Goal: Register for event/course

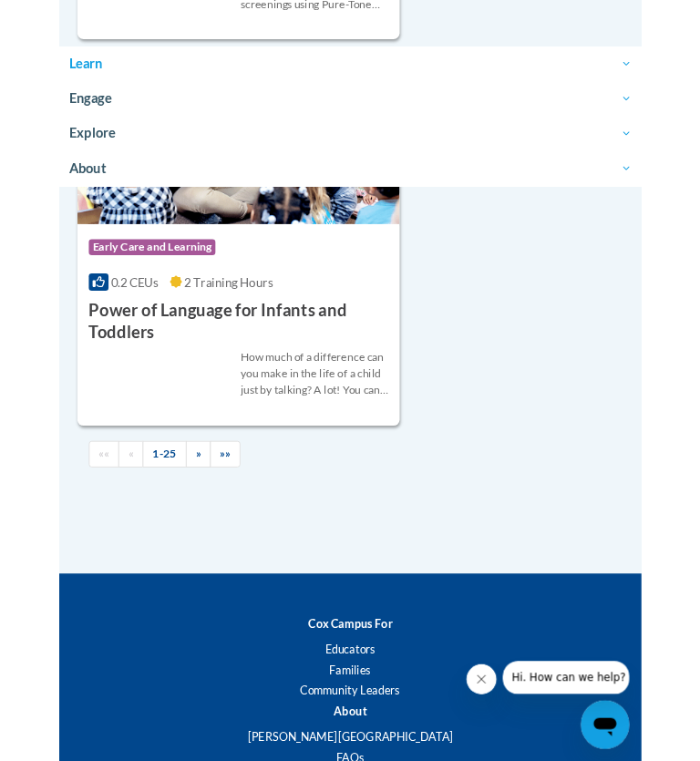
scroll to position [11583, 0]
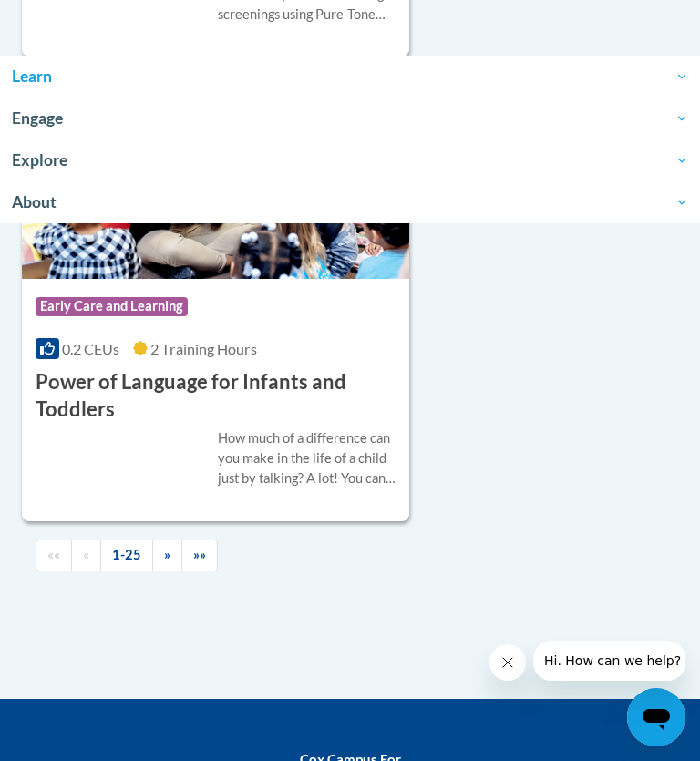
click at [214, 539] on link "»»" at bounding box center [199, 555] width 36 height 32
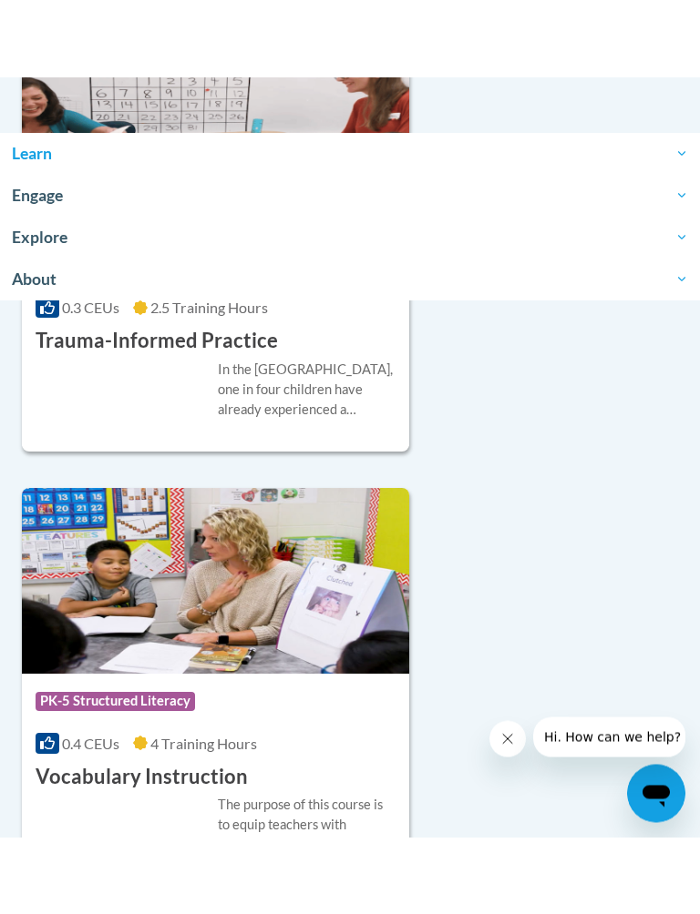
scroll to position [9219, 0]
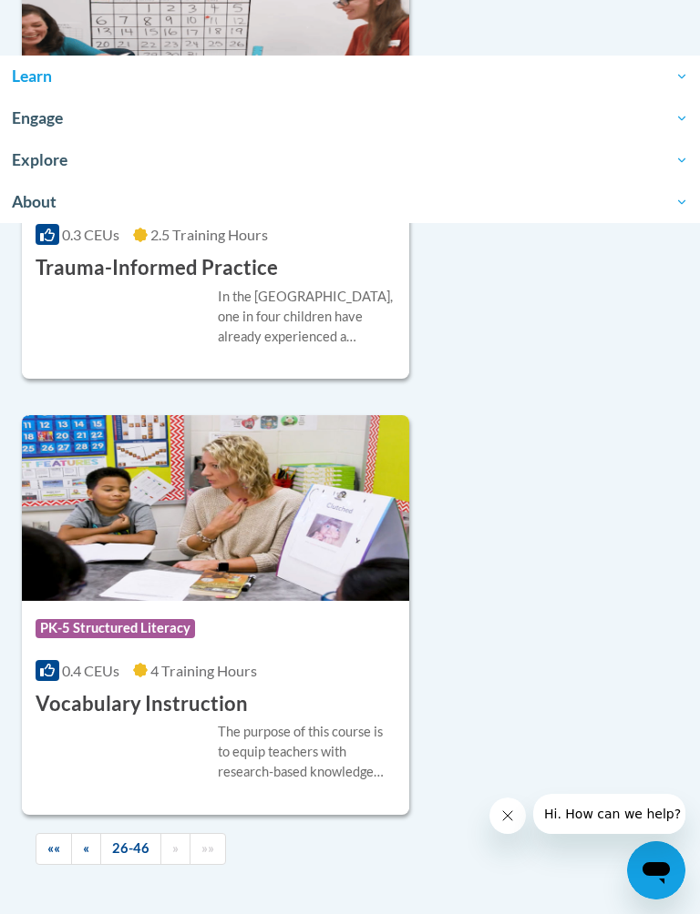
click at [312, 483] on img at bounding box center [215, 508] width 387 height 186
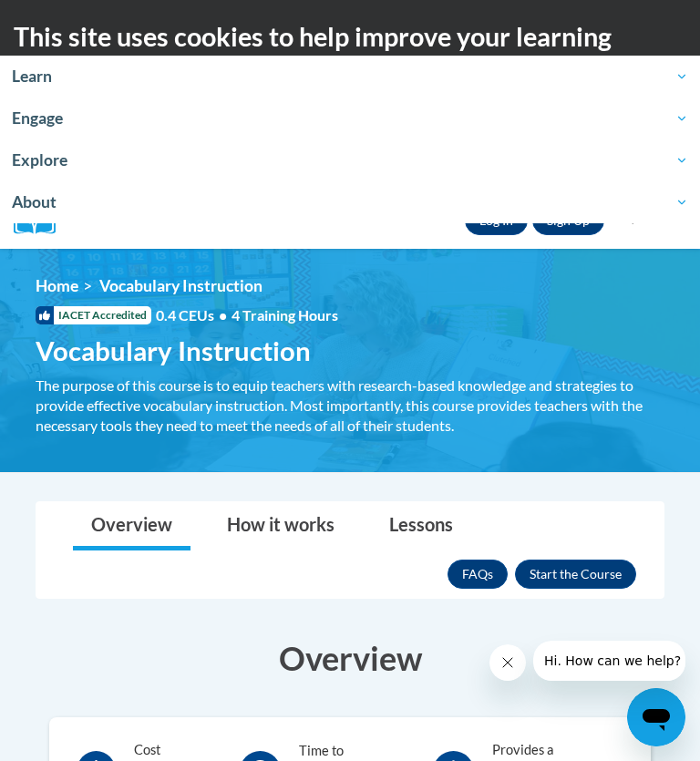
click at [584, 572] on button "Enroll" at bounding box center [575, 573] width 121 height 29
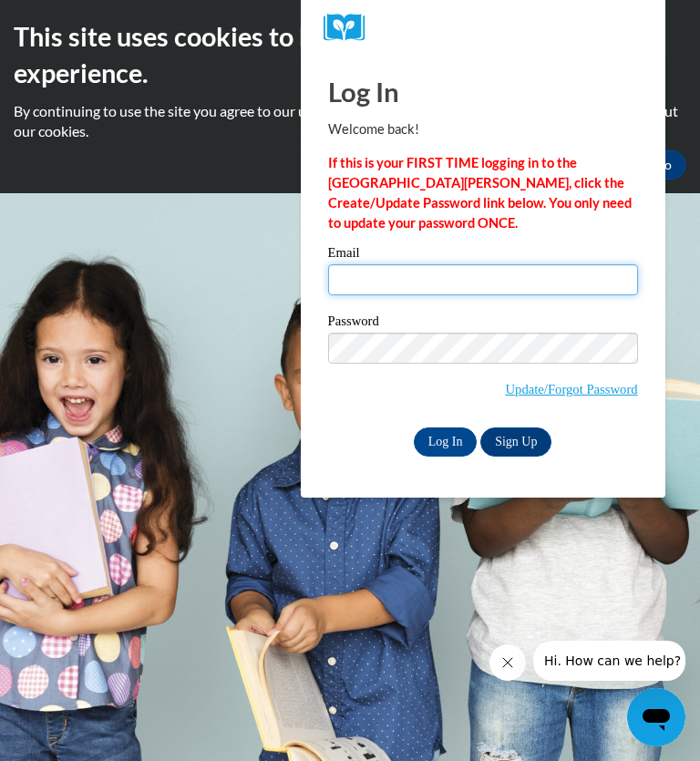
click at [358, 283] on input "Email" at bounding box center [483, 279] width 310 height 31
type input "yulietgarcia1126@gmail.com"
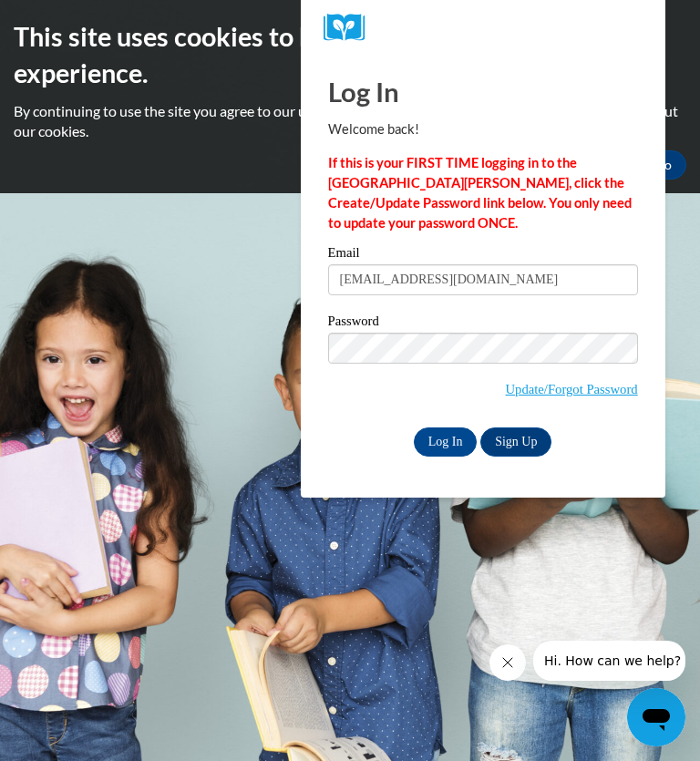
click at [447, 441] on input "Log In" at bounding box center [446, 441] width 64 height 29
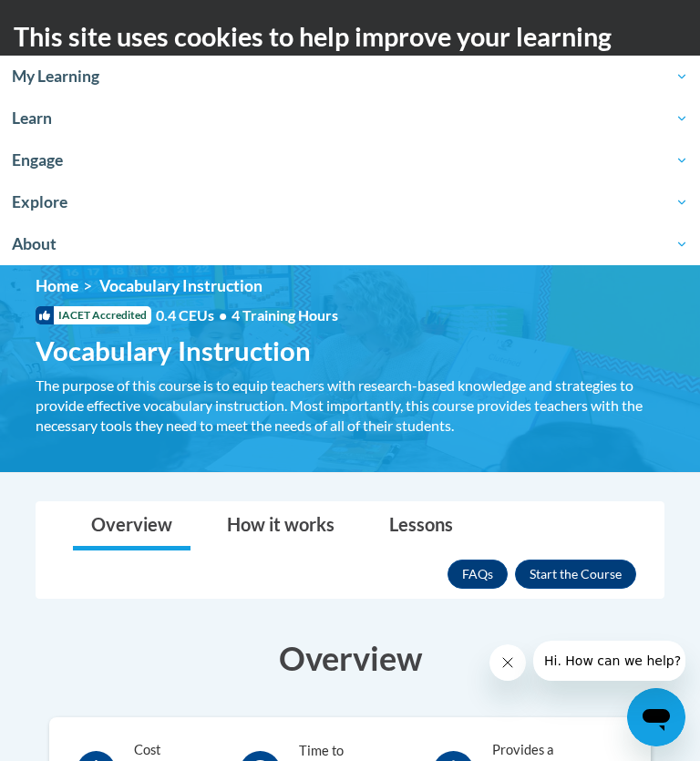
click at [577, 563] on button "Enroll" at bounding box center [575, 573] width 121 height 29
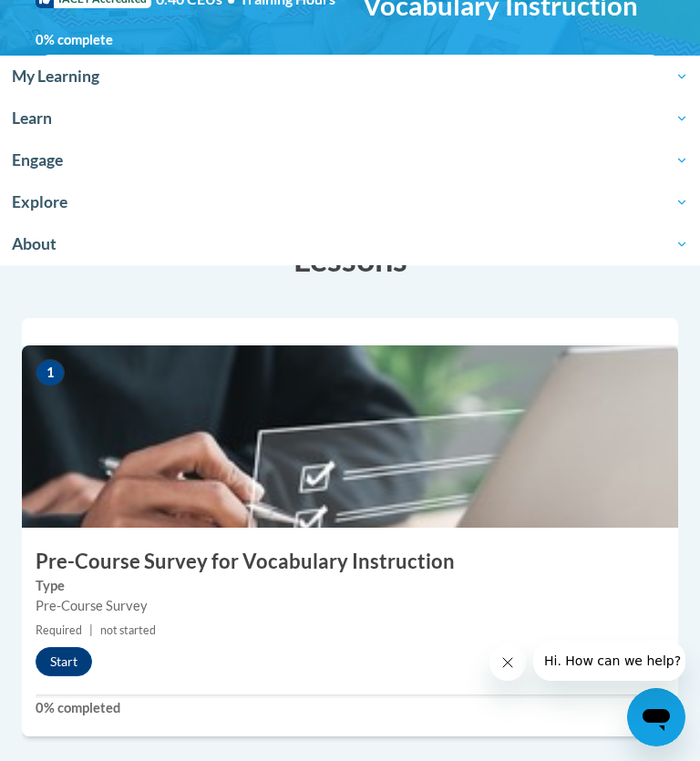
scroll to position [315, 0]
click at [516, 657] on button "Cerrar mensaje de la compañía" at bounding box center [507, 661] width 36 height 36
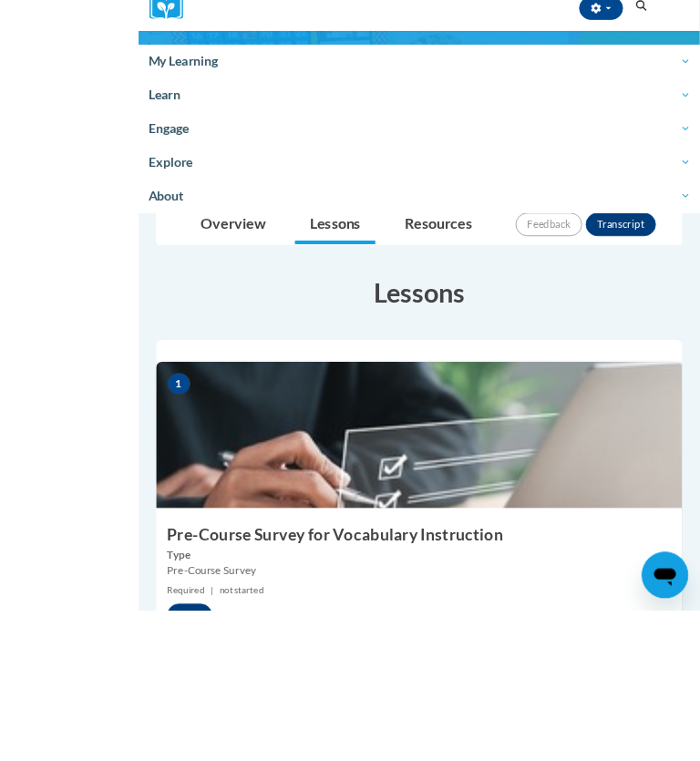
scroll to position [409, 0]
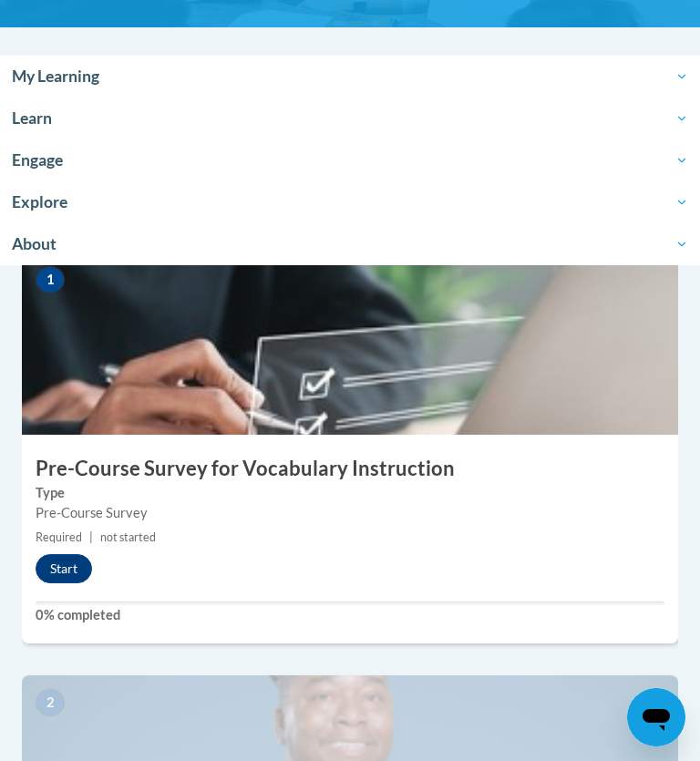
click at [61, 565] on button "Start" at bounding box center [64, 568] width 56 height 29
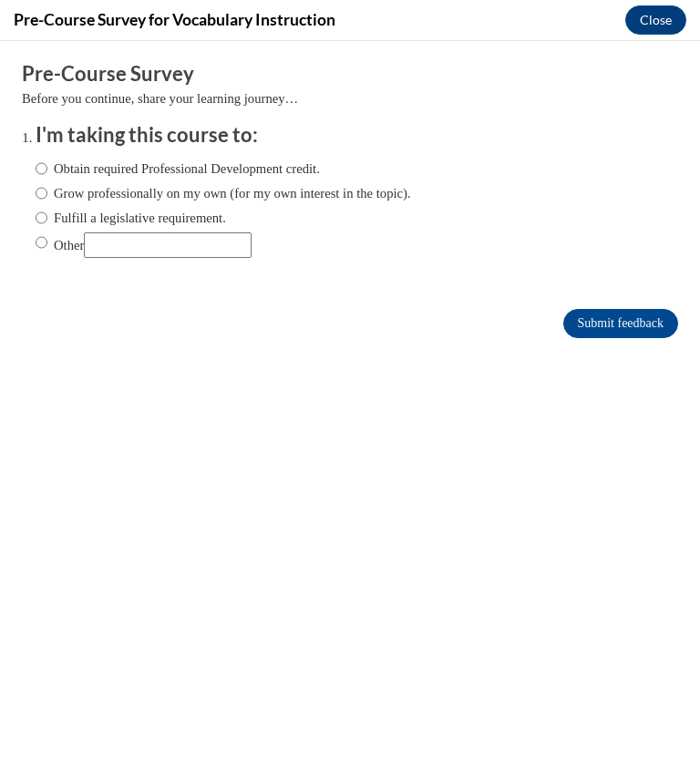
scroll to position [0, 0]
type input "Enviar comentarios"
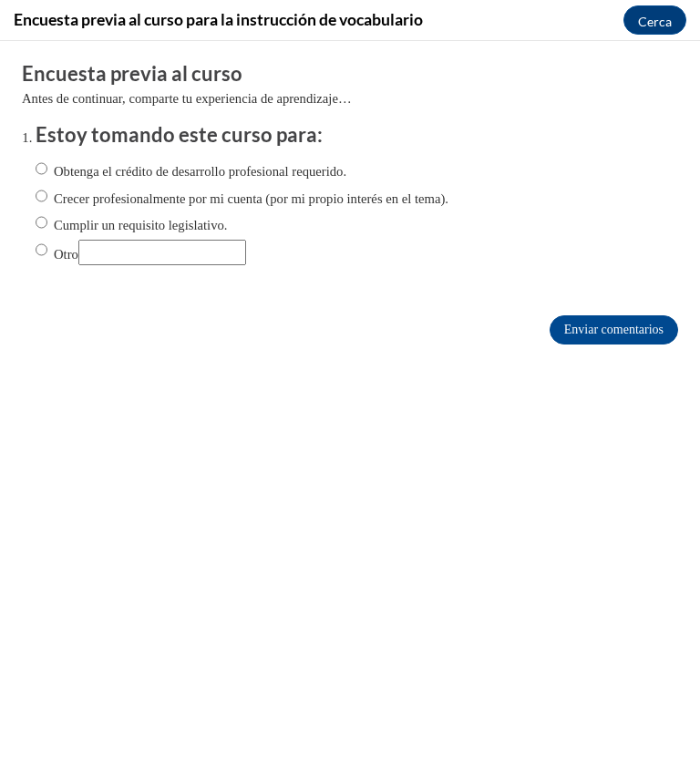
click at [42, 158] on input "Obtenga el crédito de desarrollo profesional requerido." at bounding box center [42, 168] width 12 height 20
radio input "true"
click at [618, 333] on input "Enviar comentarios" at bounding box center [613, 329] width 128 height 29
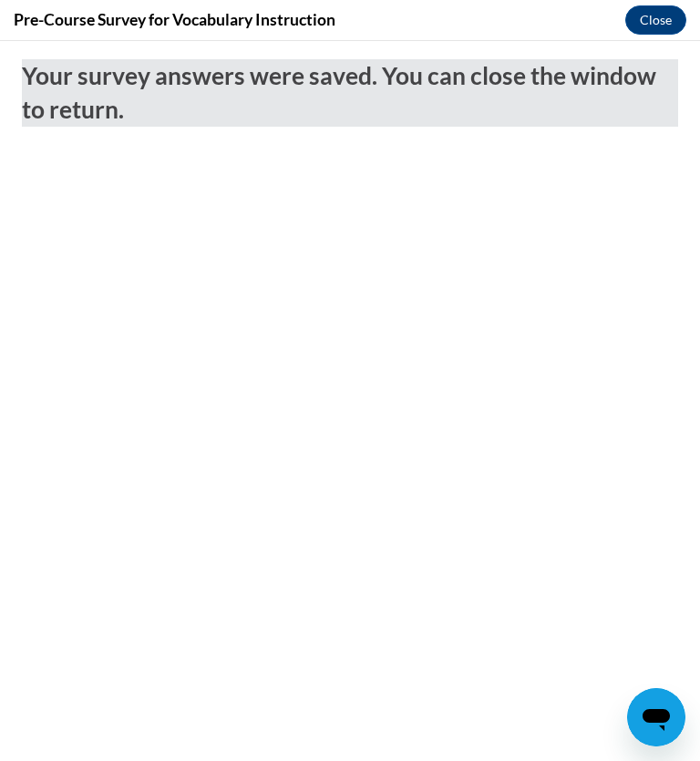
click at [664, 23] on button "Close" at bounding box center [655, 19] width 61 height 29
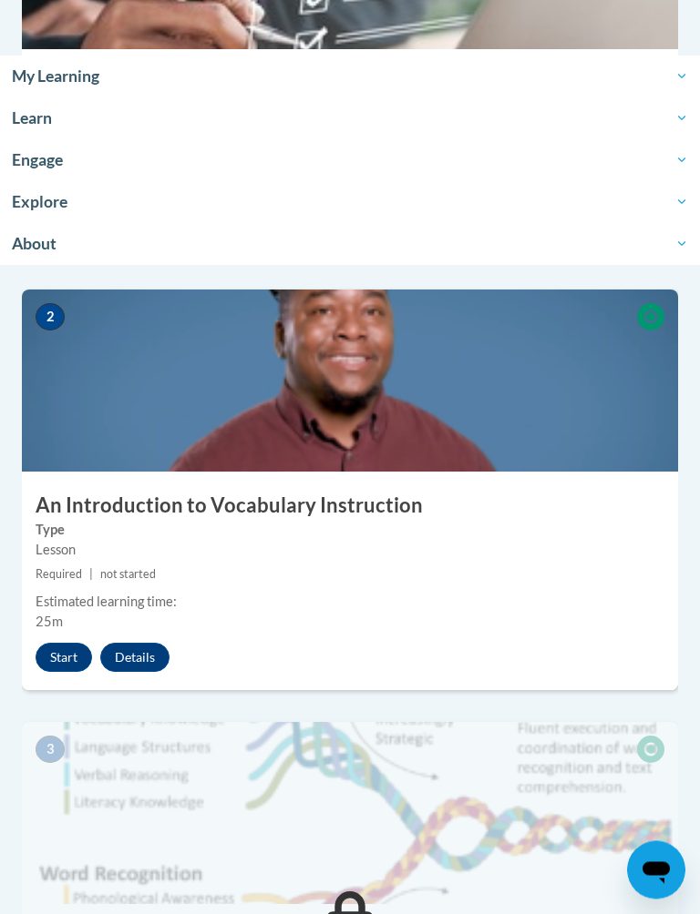
scroll to position [795, 0]
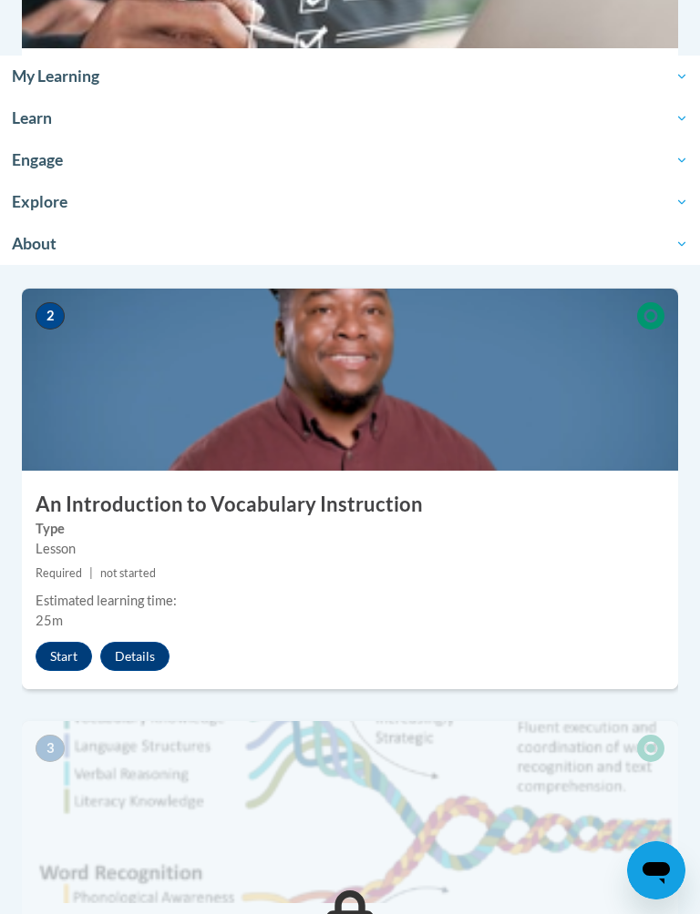
click at [56, 653] on button "Start" at bounding box center [64, 656] width 56 height 29
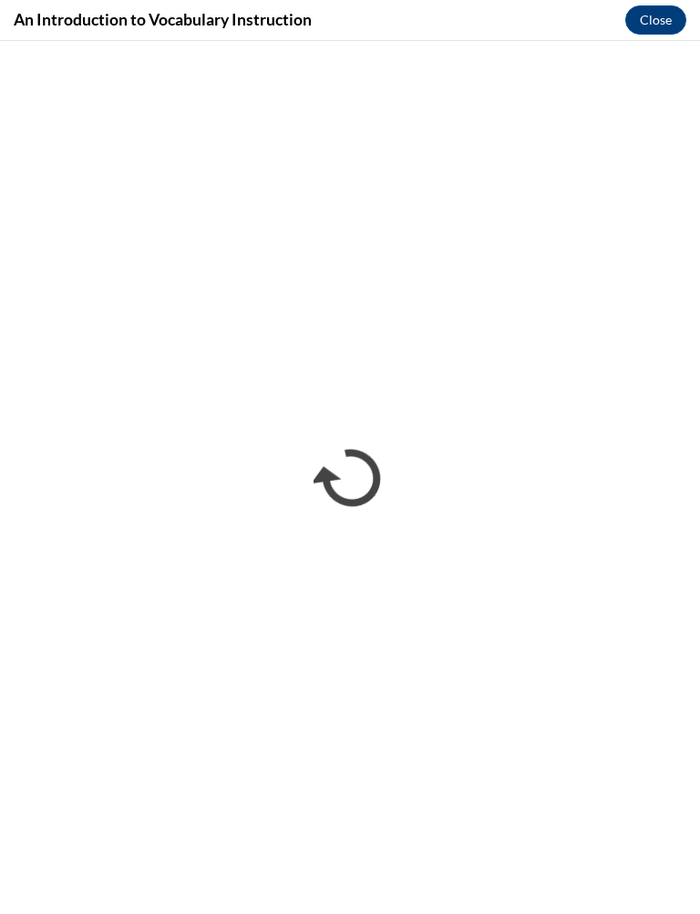
scroll to position [0, 0]
